Goal: Check status: Check status

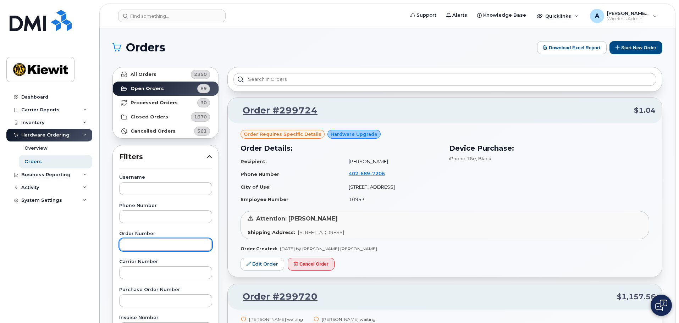
click at [143, 242] on input "text" at bounding box center [165, 244] width 93 height 13
type input "299017"
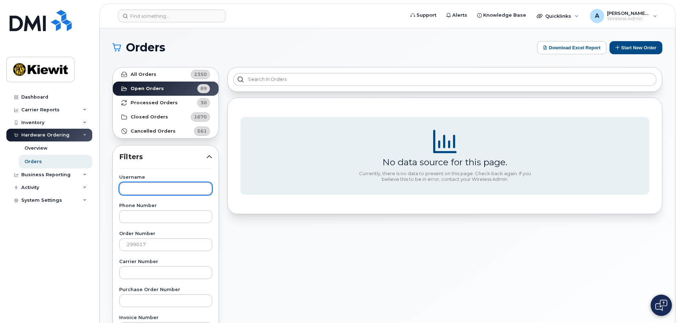
click at [148, 185] on input "text" at bounding box center [165, 188] width 93 height 13
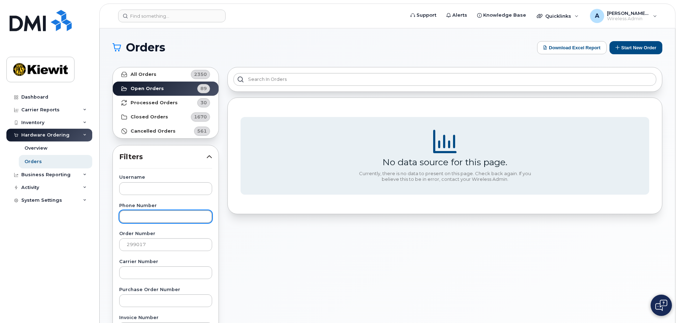
click at [141, 220] on input "text" at bounding box center [165, 216] width 93 height 13
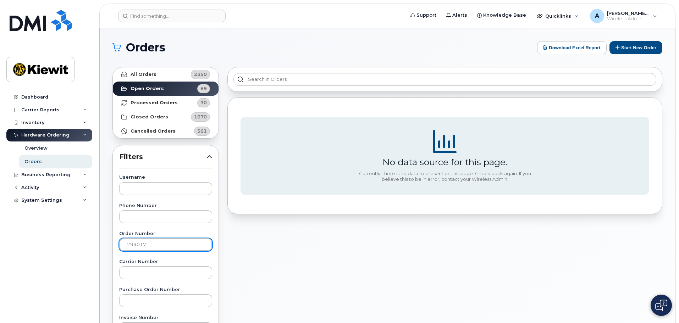
drag, startPoint x: 169, startPoint y: 242, endPoint x: 0, endPoint y: 261, distance: 169.6
click at [100, 261] on div "Support Alerts Knowledge Base Quicklinks Suspend / Cancel Device Change SIM Car…" at bounding box center [388, 299] width 576 height 542
click at [168, 232] on label "Order Number" at bounding box center [165, 234] width 93 height 5
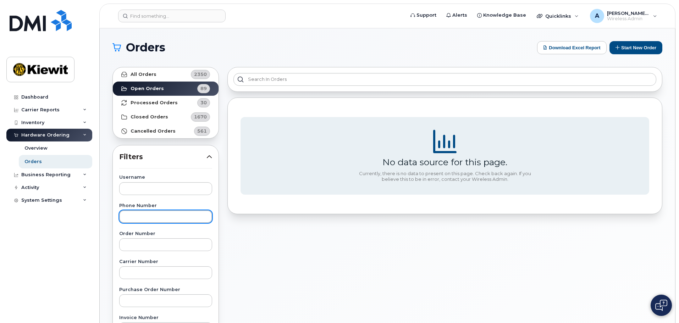
click at [170, 218] on input "text" at bounding box center [165, 216] width 93 height 13
type input "[PHONE_NUMBER]"
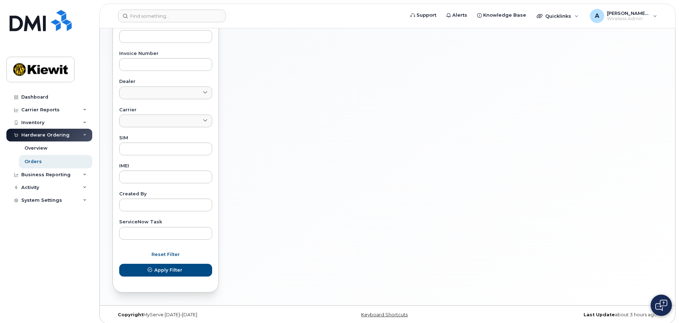
scroll to position [269, 0]
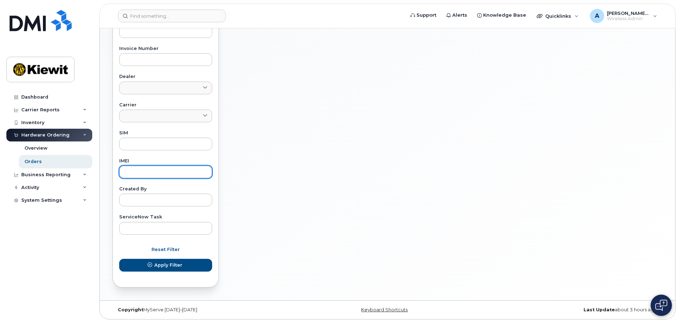
click at [129, 176] on input "text" at bounding box center [165, 172] width 93 height 13
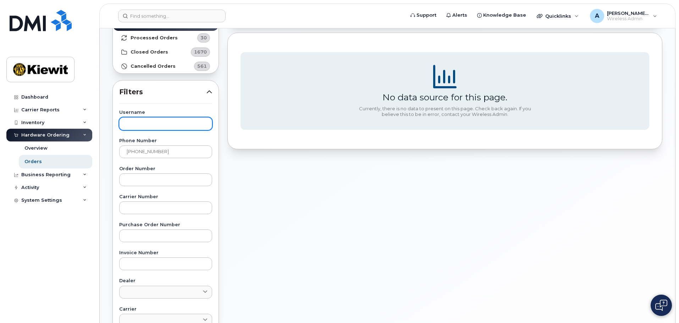
scroll to position [56, 0]
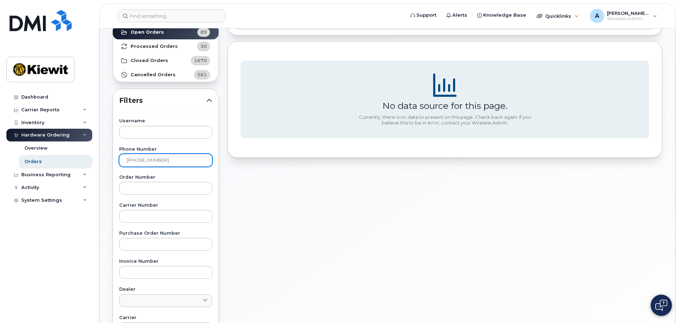
type input "356312635961807"
drag, startPoint x: 171, startPoint y: 164, endPoint x: 0, endPoint y: 155, distance: 170.9
click at [100, 155] on div "Support Alerts Knowledge Base Quicklinks Suspend / Cancel Device Change SIM Car…" at bounding box center [388, 243] width 576 height 542
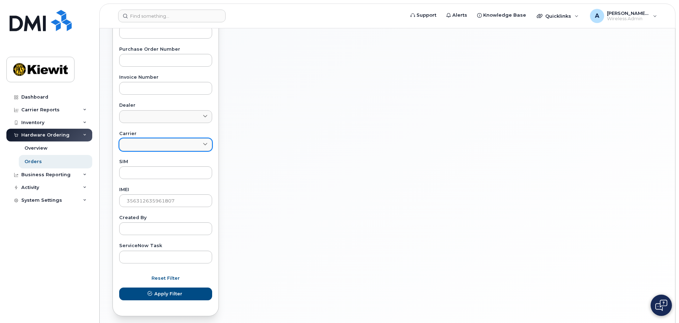
scroll to position [269, 0]
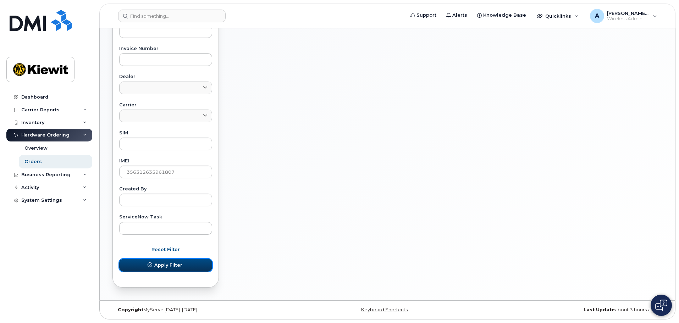
click at [170, 261] on button "Apply Filter" at bounding box center [165, 265] width 93 height 13
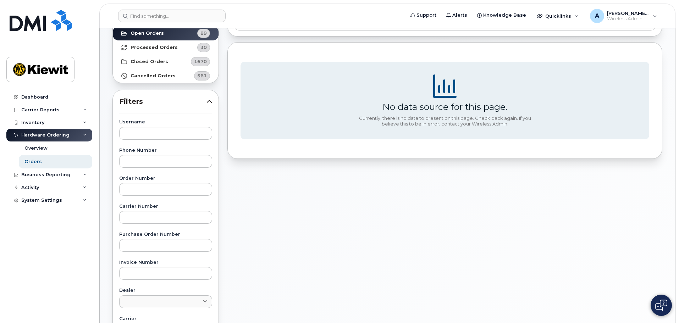
scroll to position [0, 0]
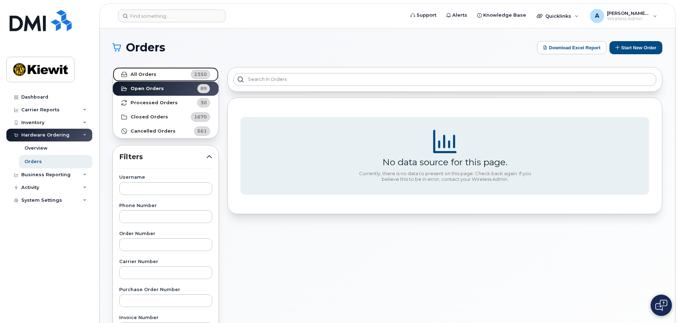
click at [156, 78] on link "All Orders 2350" at bounding box center [166, 74] width 106 height 14
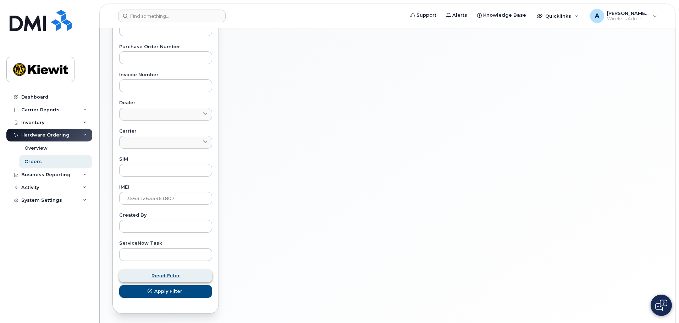
scroll to position [248, 0]
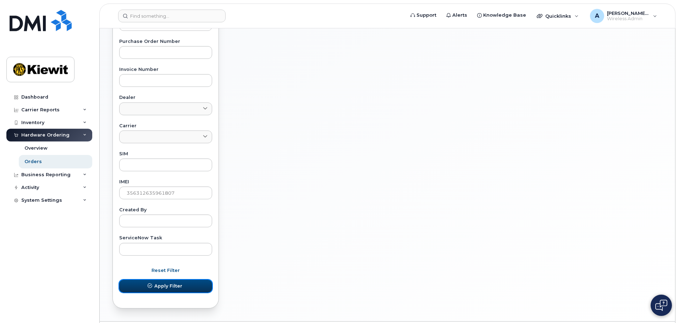
click at [177, 287] on span "Apply Filter" at bounding box center [168, 286] width 28 height 7
click at [195, 286] on button "Apply Filter" at bounding box center [165, 286] width 93 height 13
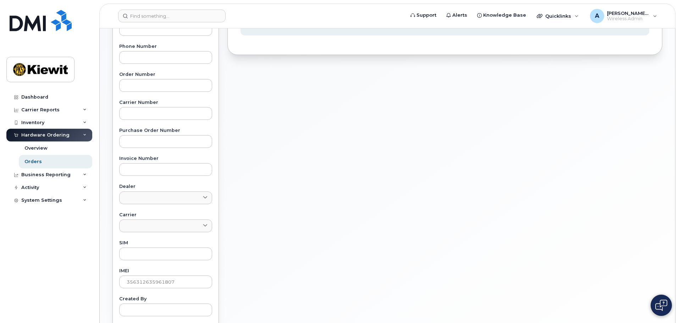
scroll to position [0, 0]
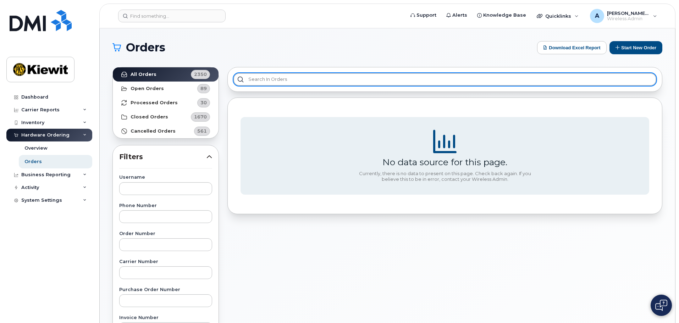
click at [264, 80] on input "text" at bounding box center [445, 79] width 423 height 13
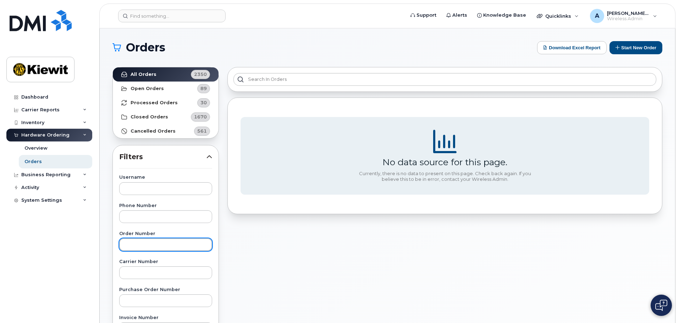
click at [153, 241] on input "text" at bounding box center [165, 244] width 93 height 13
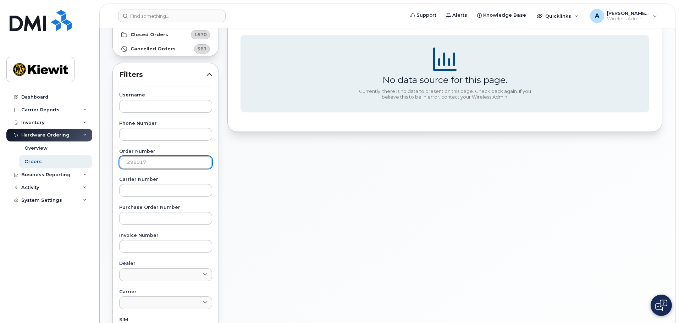
scroll to position [213, 0]
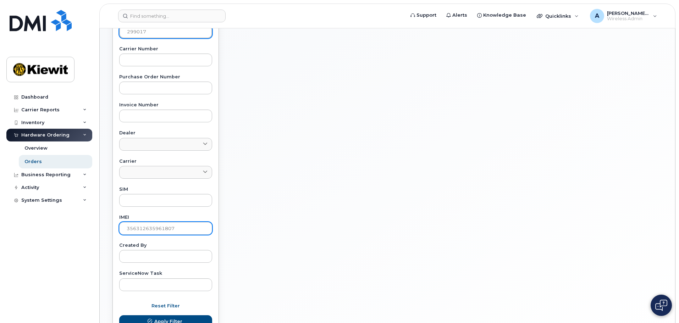
type input "299017"
drag, startPoint x: 188, startPoint y: 225, endPoint x: 0, endPoint y: 210, distance: 189.0
click at [100, 210] on div "Support Alerts Knowledge Base Quicklinks Suspend / Cancel Device Change SIM Car…" at bounding box center [388, 86] width 576 height 542
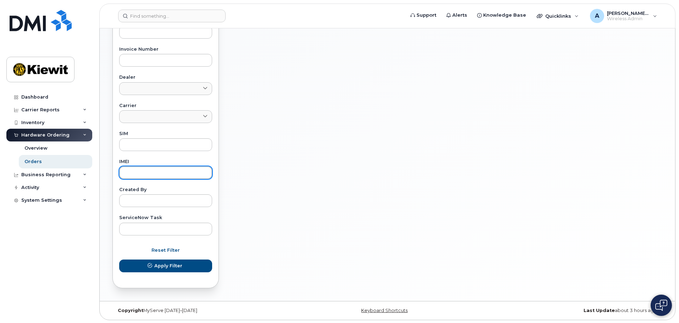
scroll to position [269, 0]
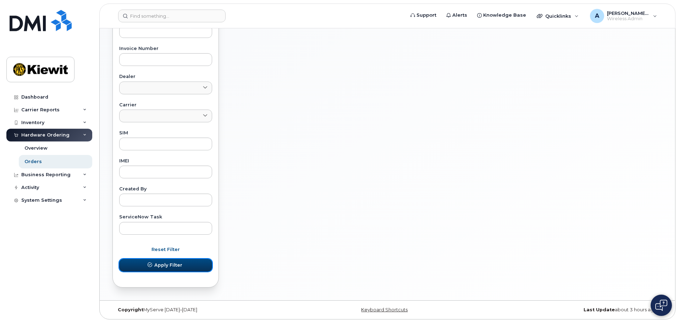
click at [192, 268] on button "Apply Filter" at bounding box center [165, 265] width 93 height 13
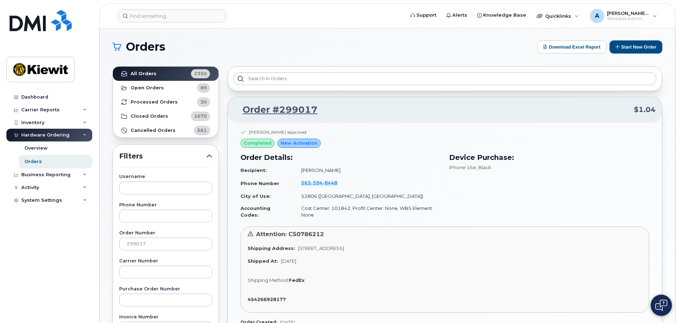
scroll to position [0, 0]
